Goal: Navigation & Orientation: Find specific page/section

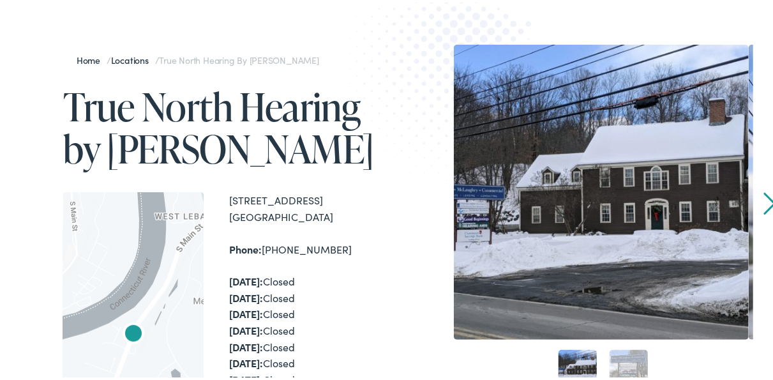
scroll to position [66, 0]
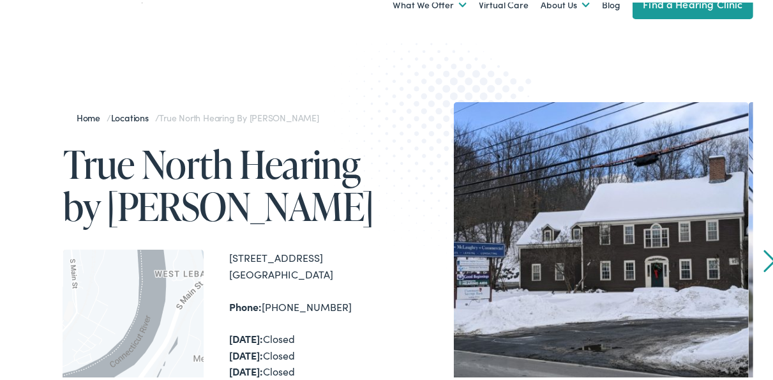
click at [714, 6] on link "Find a Hearing Clinic" at bounding box center [693, 1] width 120 height 31
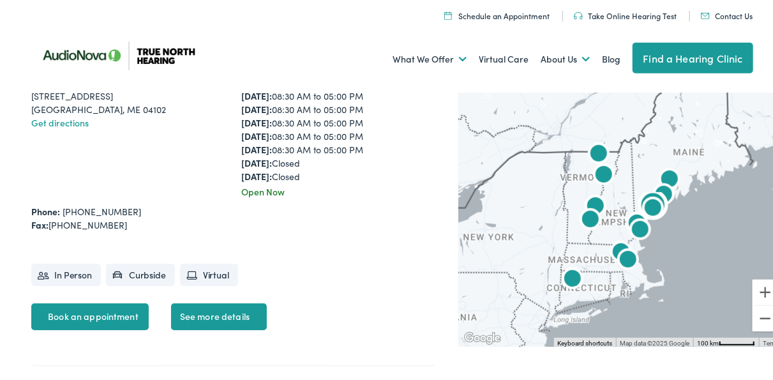
scroll to position [2191, 0]
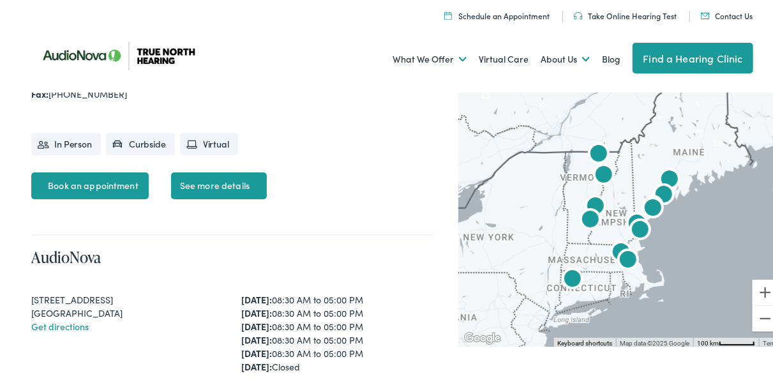
click at [584, 219] on img "AudioNova" at bounding box center [590, 218] width 31 height 31
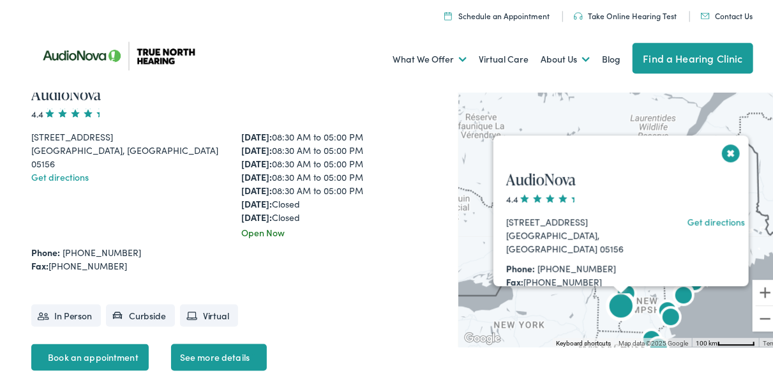
scroll to position [3042, 0]
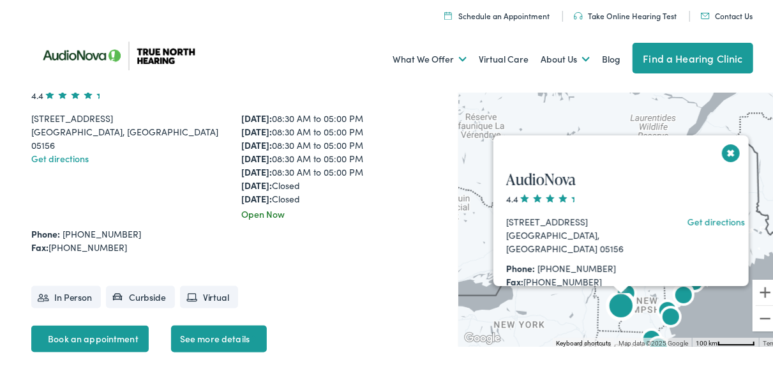
click at [229, 331] on link "See more details" at bounding box center [219, 336] width 96 height 27
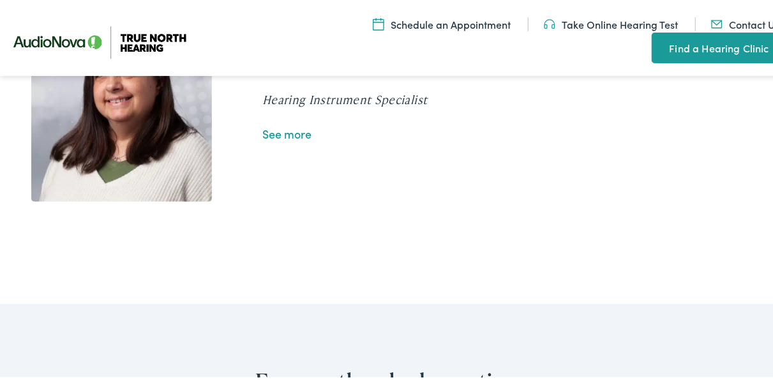
scroll to position [2590, 0]
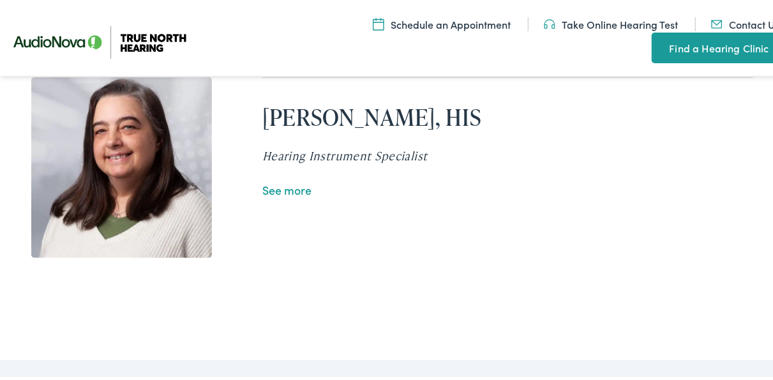
click at [293, 195] on link "See more" at bounding box center [286, 187] width 49 height 16
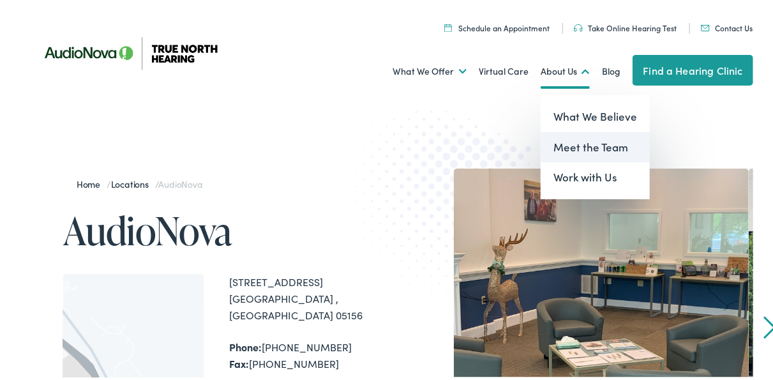
click at [568, 144] on link "Meet the Team" at bounding box center [595, 145] width 109 height 31
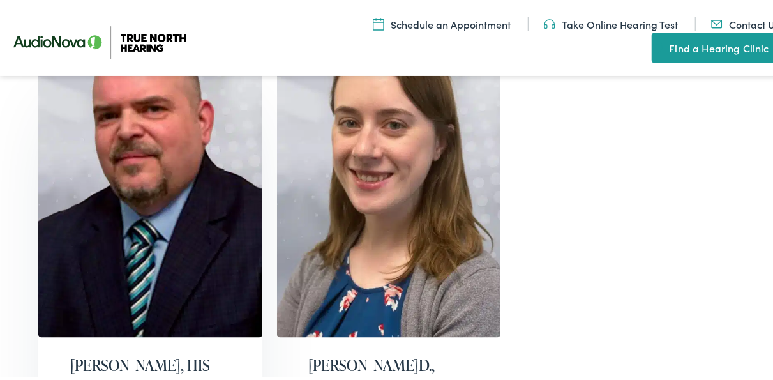
scroll to position [930, 0]
